Goal: Information Seeking & Learning: Learn about a topic

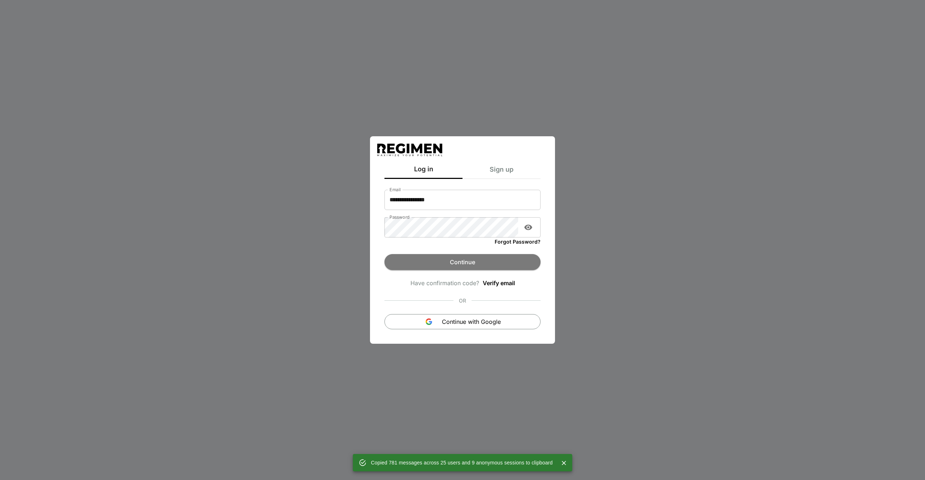
click at [498, 254] on button "Continue" at bounding box center [463, 262] width 156 height 16
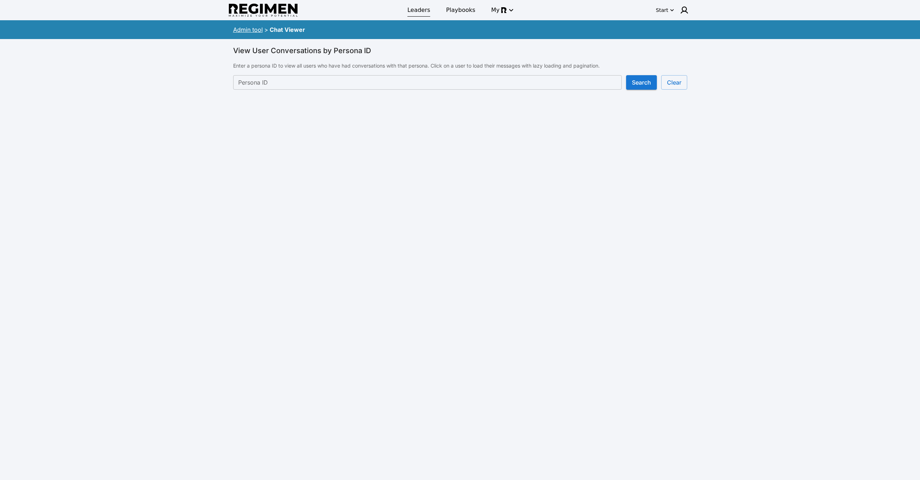
click at [417, 10] on span "Leaders" at bounding box center [418, 10] width 23 height 9
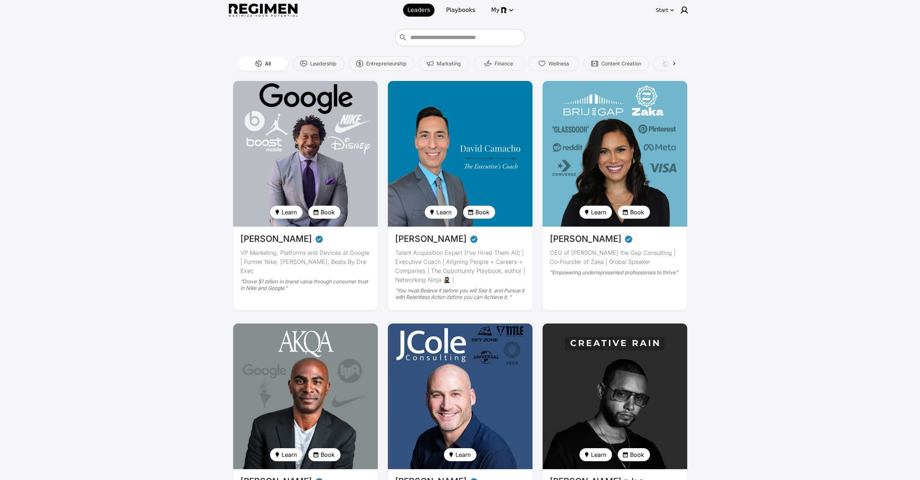
click at [324, 147] on img at bounding box center [305, 154] width 149 height 150
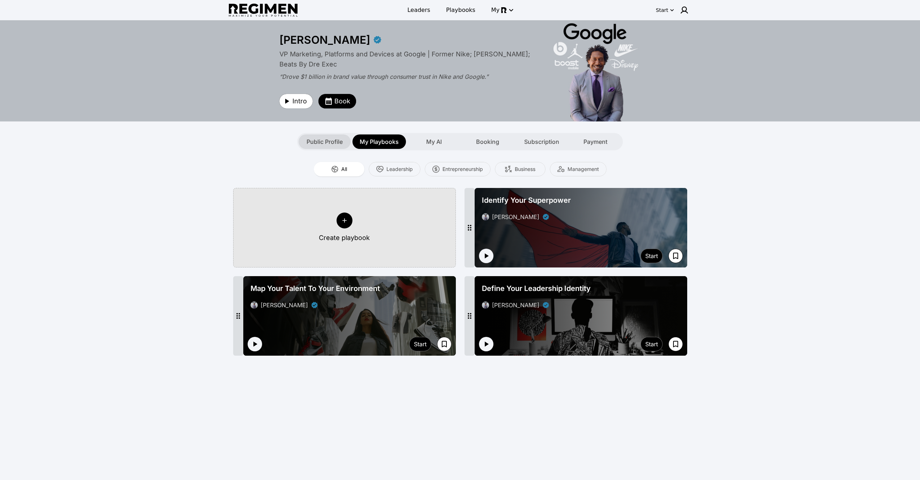
click at [318, 141] on span "Public Profile" at bounding box center [324, 141] width 36 height 9
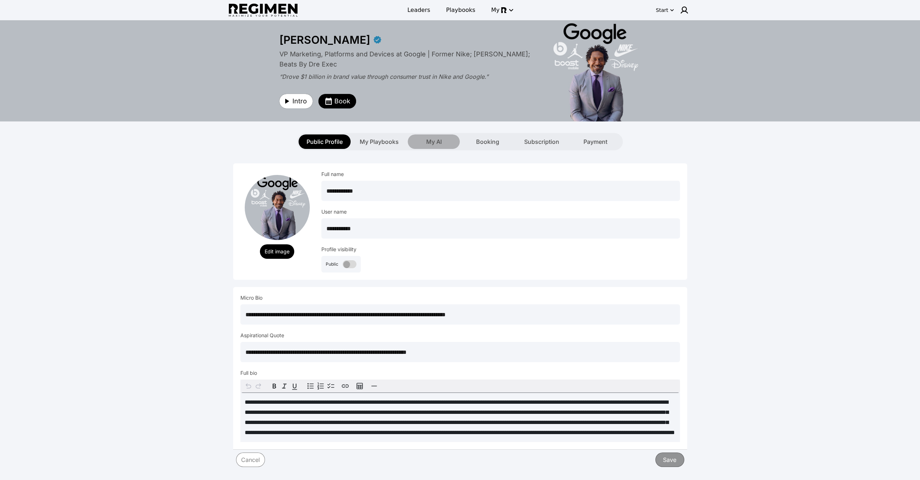
click at [431, 138] on span "My AI" at bounding box center [434, 141] width 16 height 9
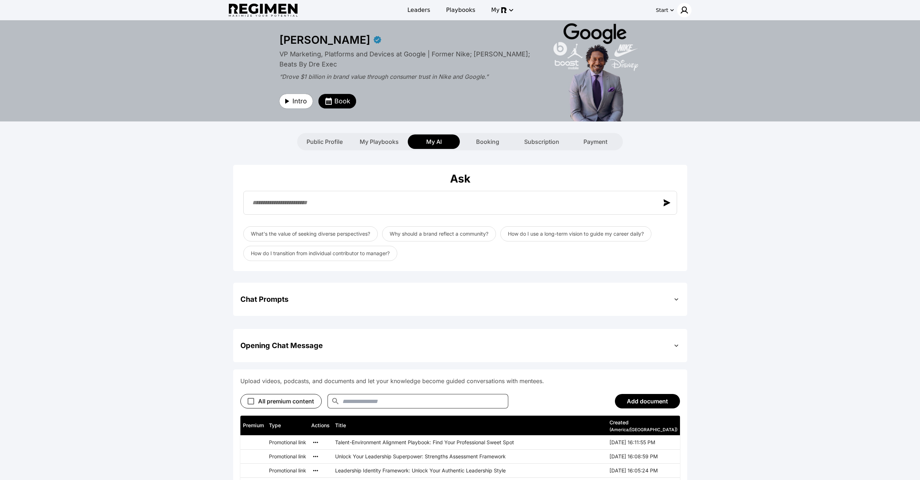
click at [684, 10] on img at bounding box center [684, 10] width 9 height 9
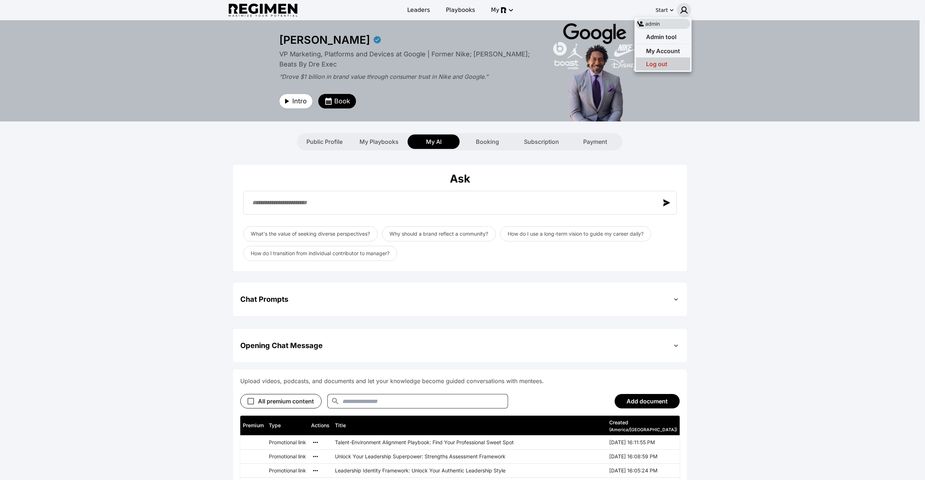
click at [678, 60] on div "Log out" at bounding box center [663, 63] width 54 height 13
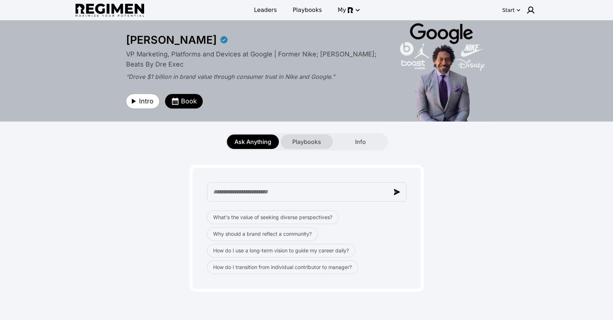
click at [314, 142] on span "Playbooks" at bounding box center [306, 141] width 29 height 9
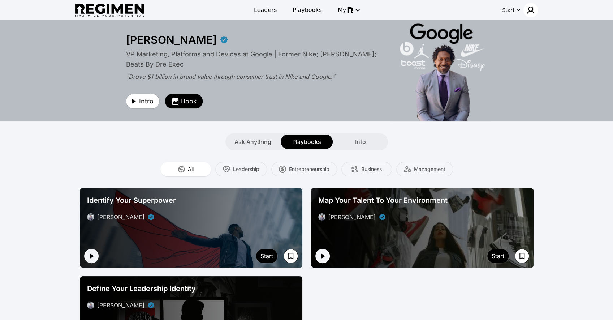
click at [531, 9] on img at bounding box center [531, 10] width 9 height 9
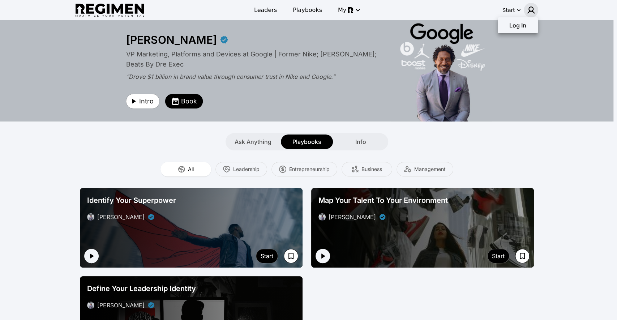
click at [125, 10] on div at bounding box center [308, 160] width 617 height 320
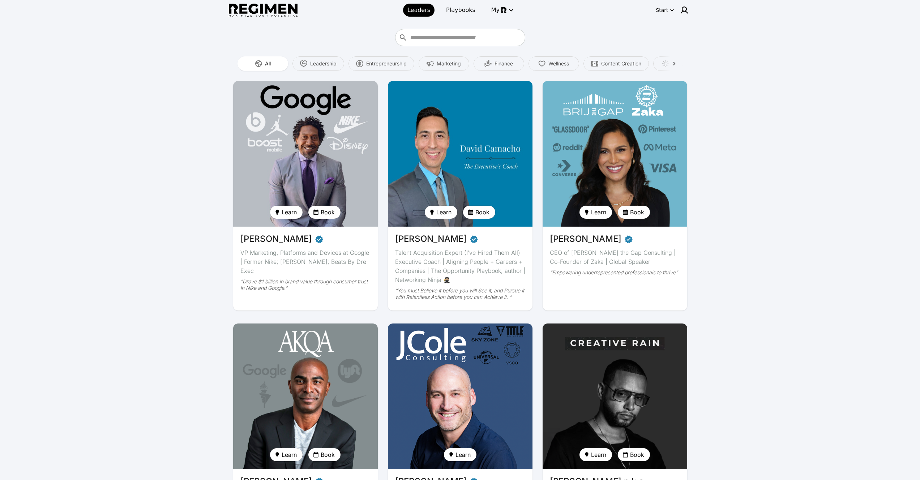
click at [306, 148] on img at bounding box center [305, 154] width 149 height 150
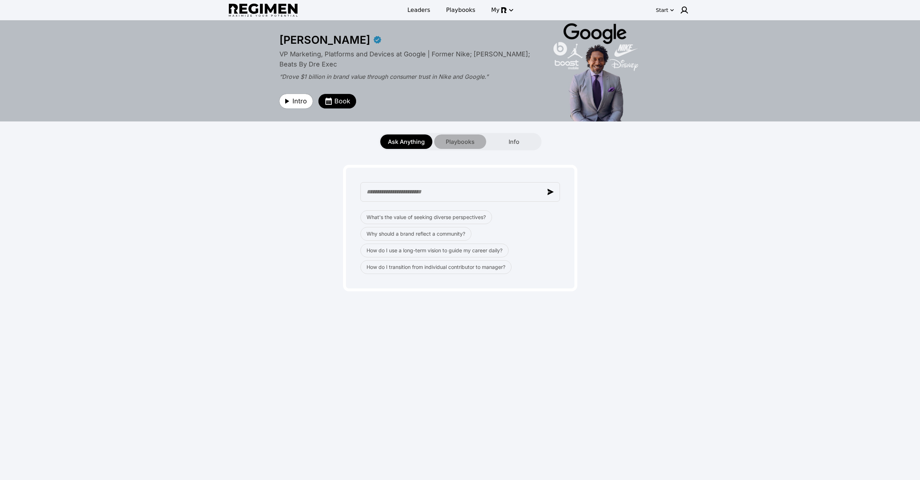
click at [455, 137] on span "Playbooks" at bounding box center [460, 141] width 29 height 9
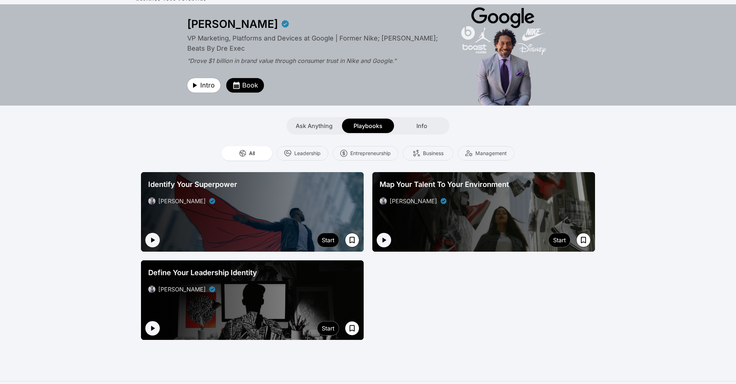
scroll to position [17, 0]
